Goal: Task Accomplishment & Management: Use online tool/utility

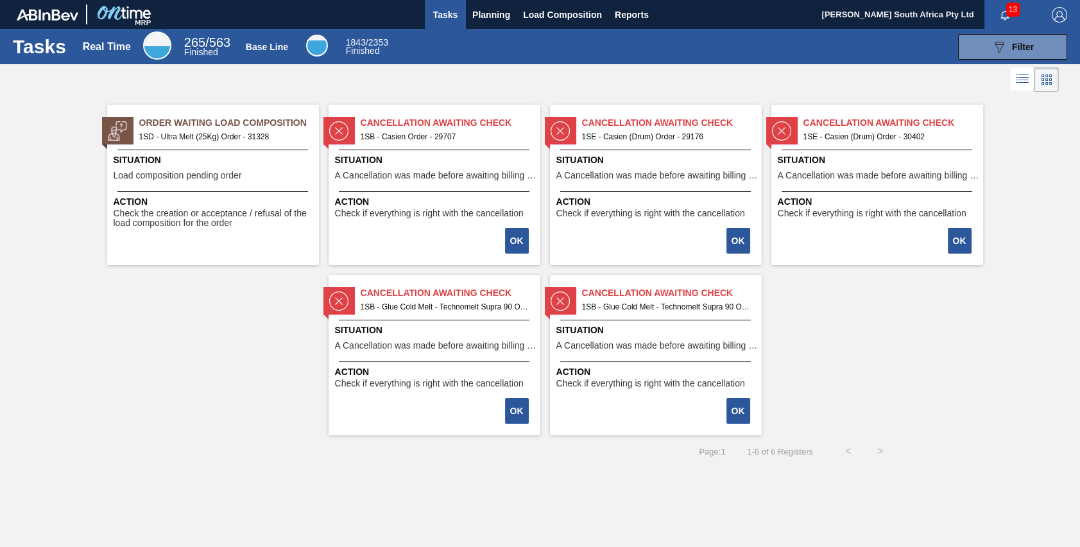
click at [197, 125] on span "Order Waiting Load Composition" at bounding box center [229, 122] width 180 height 13
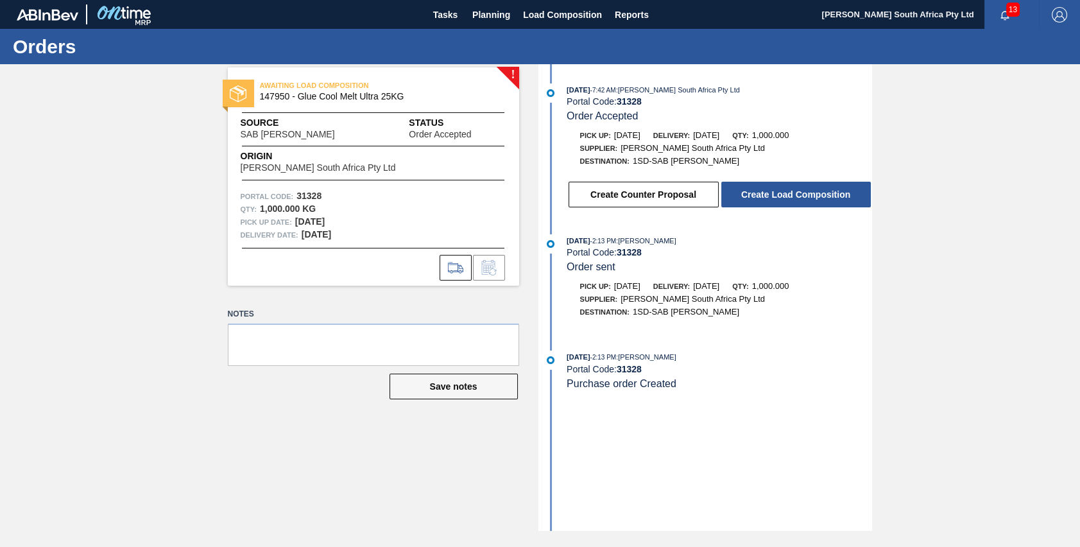
click at [938, 245] on div "! AWAITING LOAD COMPOSITION 147950 - Glue Cool Melt Ultra 25KG Source SAB Rossl…" at bounding box center [540, 297] width 1080 height 467
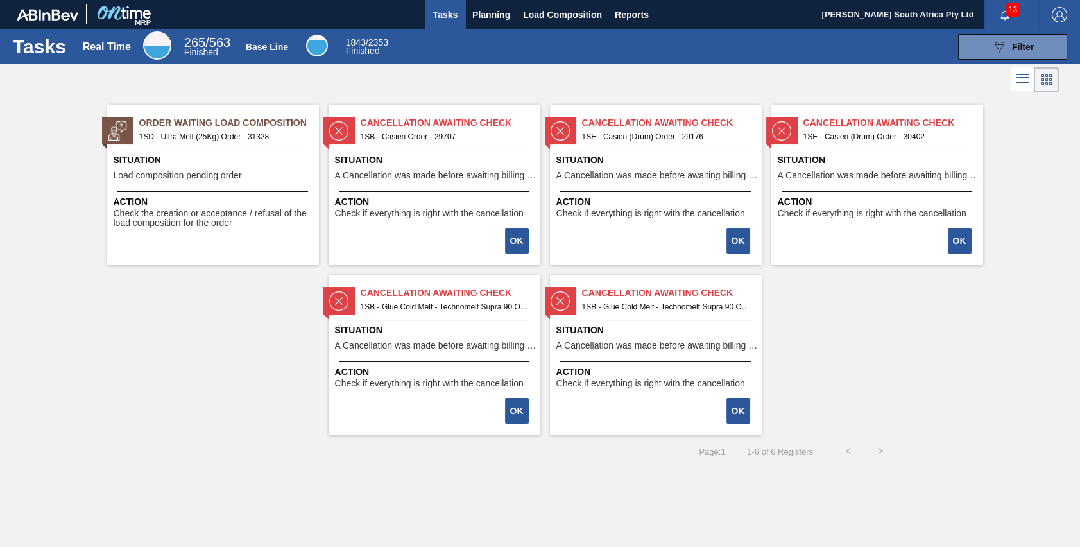
click at [227, 357] on div "Order Waiting Load Composition 1SD - Ultra Melt (25Kg) Order - 31328 Situation …" at bounding box center [540, 265] width 1080 height 340
click at [560, 15] on span "Load Composition" at bounding box center [562, 14] width 79 height 15
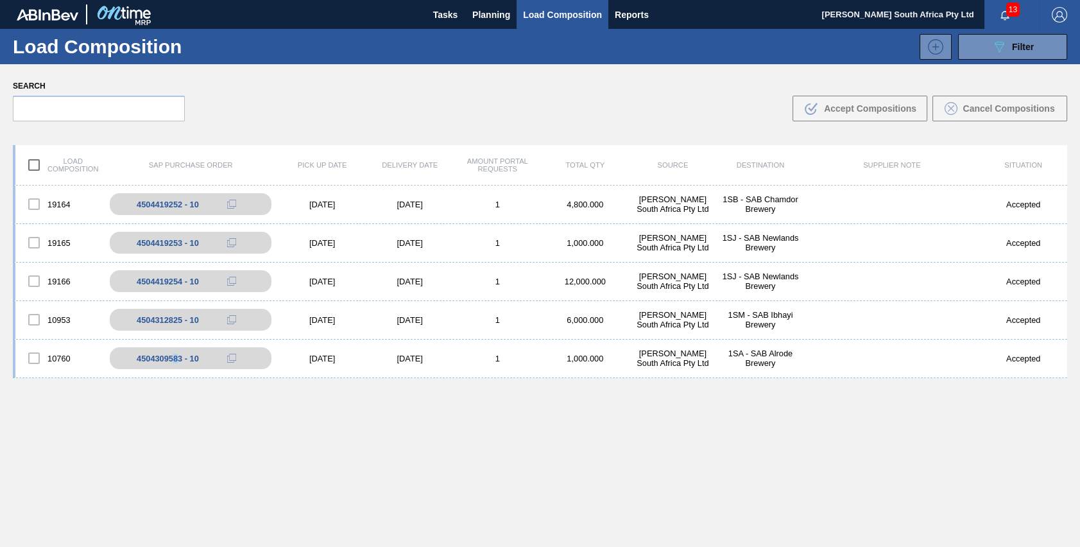
click at [196, 466] on div "19164 4504419252 - 10 [DATE] [DATE] 1 4,800.000 [PERSON_NAME] South Africa Pty …" at bounding box center [540, 396] width 1055 height 422
